Goal: Connect with others: Participate in discussion

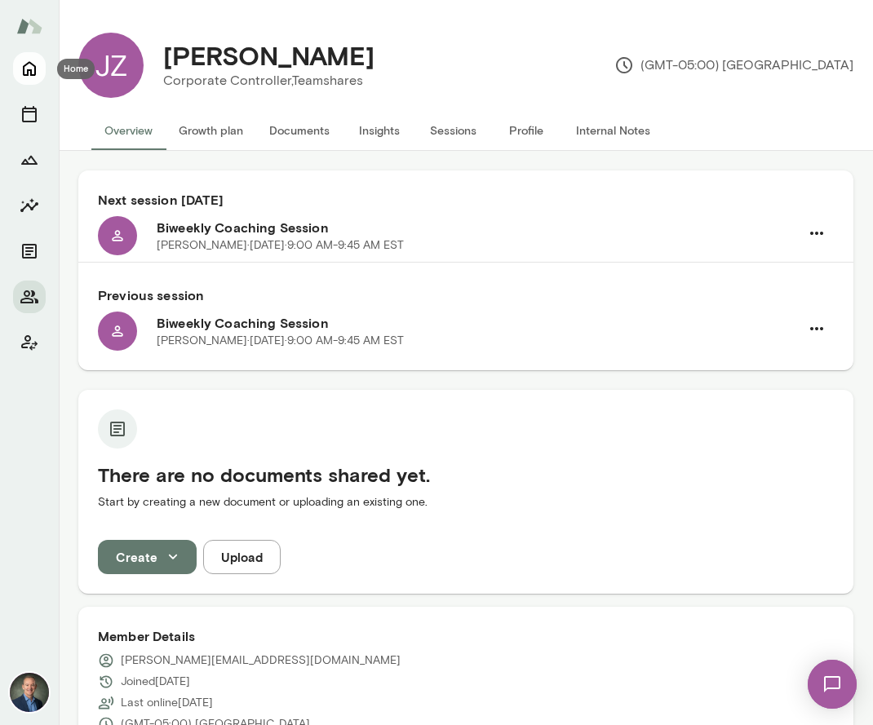
click at [31, 72] on icon "Home" at bounding box center [29, 69] width 13 height 15
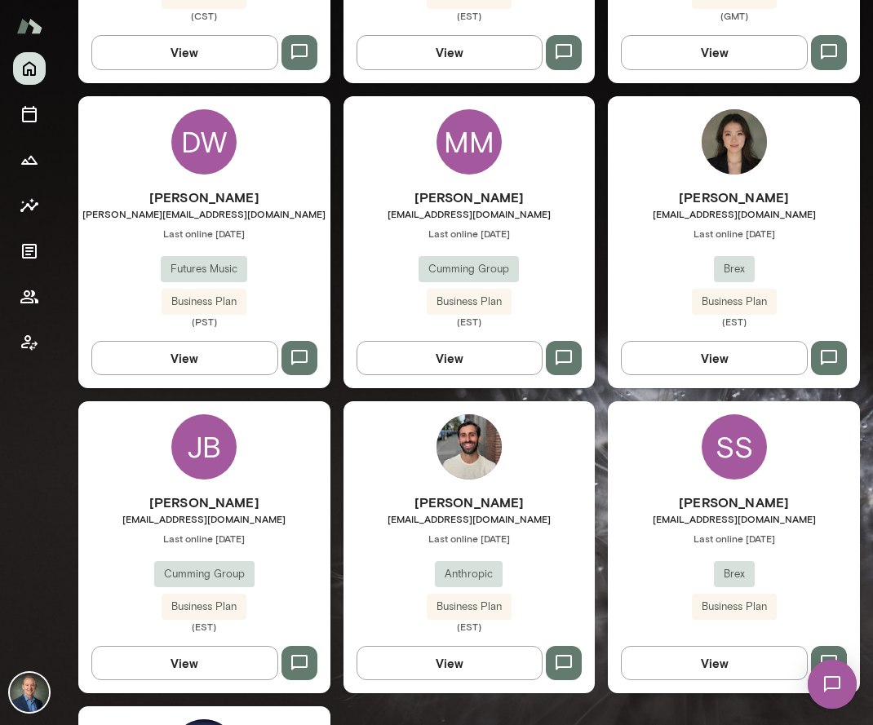
scroll to position [2262, 0]
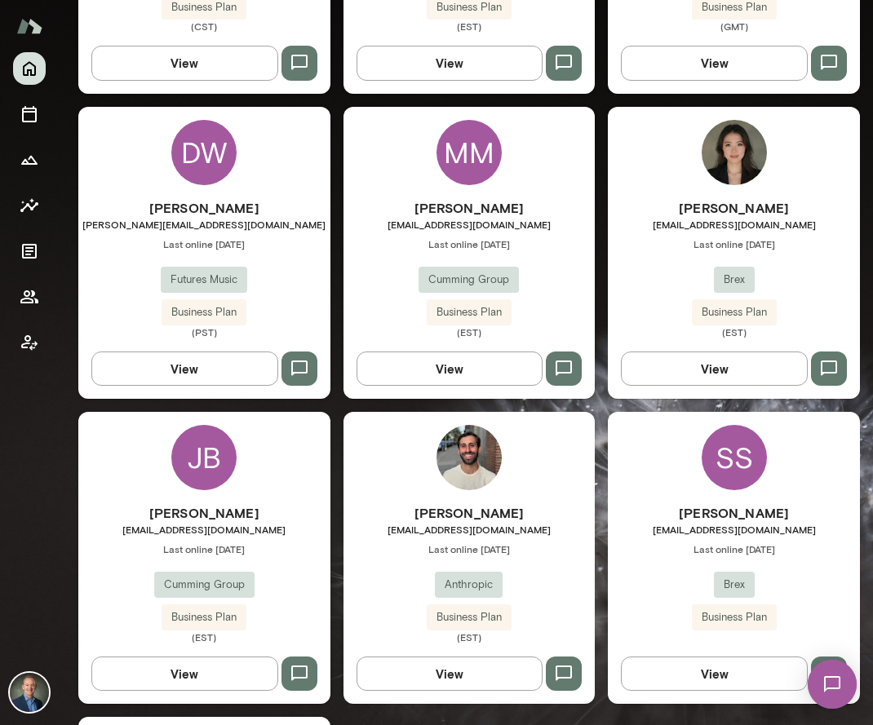
click at [300, 530] on div "[PERSON_NAME] [EMAIL_ADDRESS][DOMAIN_NAME] Last online [DATE] Cumming Group Bus…" at bounding box center [204, 573] width 252 height 140
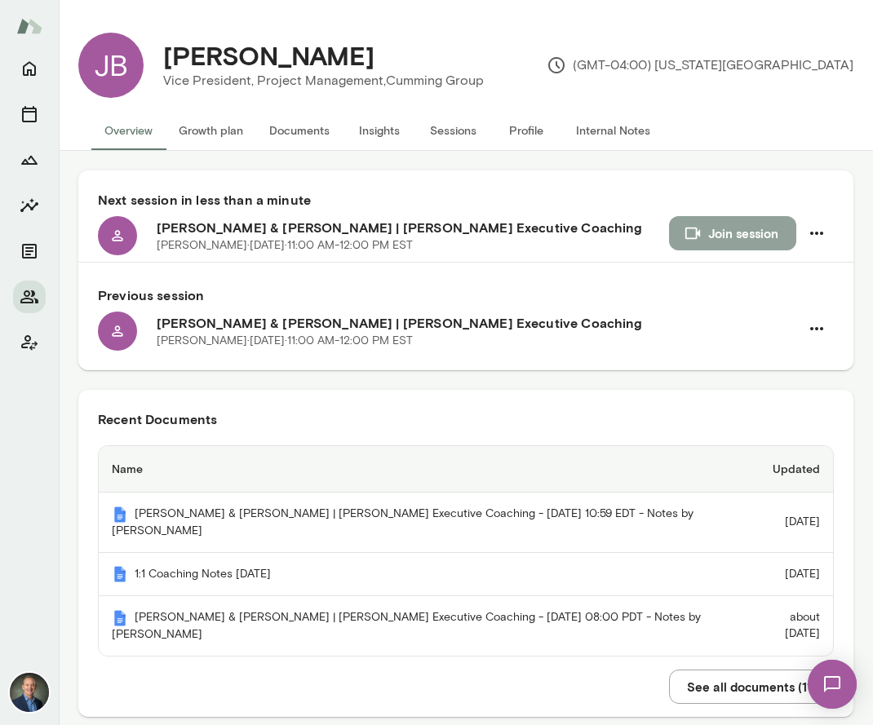
click at [765, 233] on button "Join session" at bounding box center [732, 233] width 127 height 34
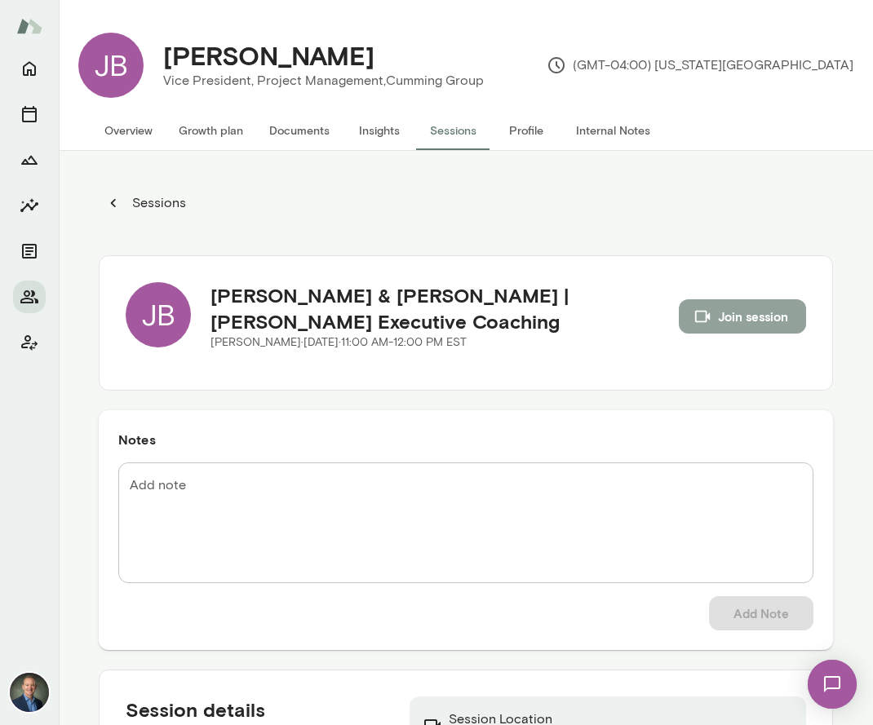
click at [731, 326] on button "Join session" at bounding box center [742, 316] width 127 height 34
